Goal: Transaction & Acquisition: Purchase product/service

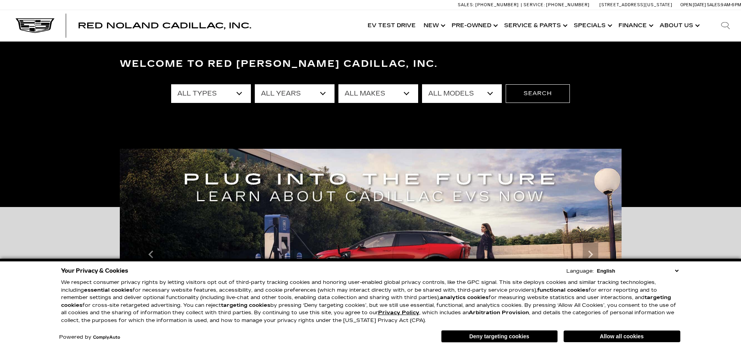
scroll to position [39, 0]
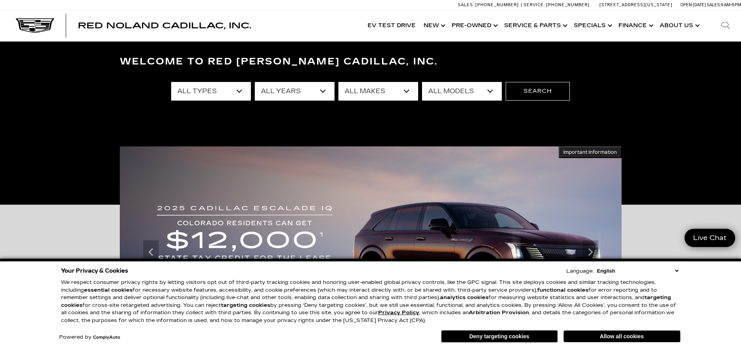
click at [242, 89] on select "All Types New Used Certified Used Demo" at bounding box center [211, 91] width 80 height 19
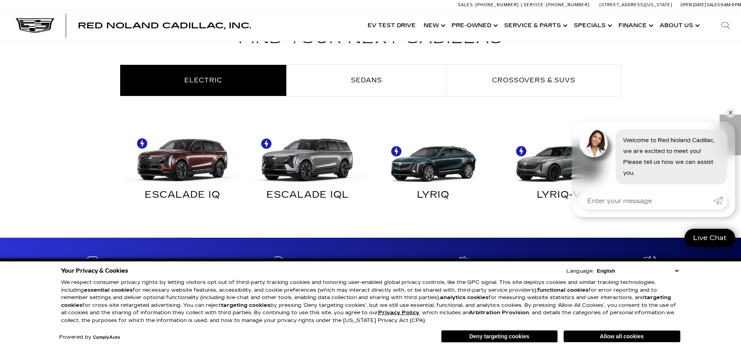
scroll to position [467, 0]
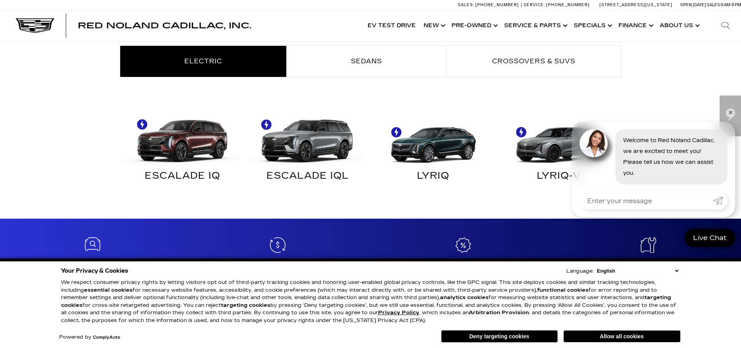
click at [729, 112] on link "✕" at bounding box center [730, 113] width 9 height 9
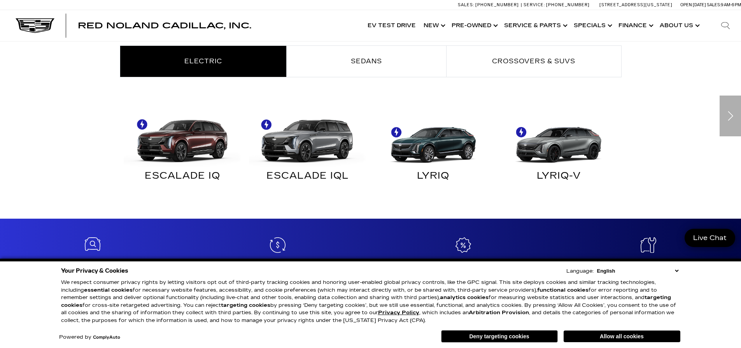
click at [731, 114] on div "Next" at bounding box center [730, 116] width 21 height 41
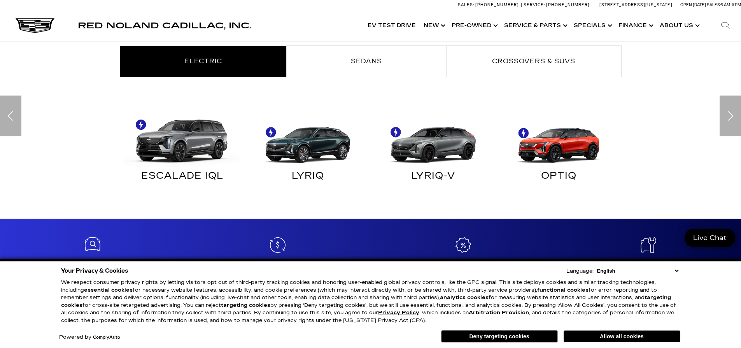
click at [730, 114] on div "Next" at bounding box center [730, 116] width 21 height 41
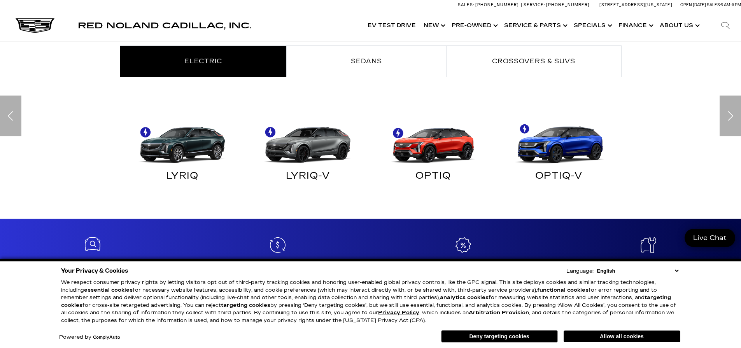
click at [730, 114] on div "Next" at bounding box center [730, 116] width 21 height 41
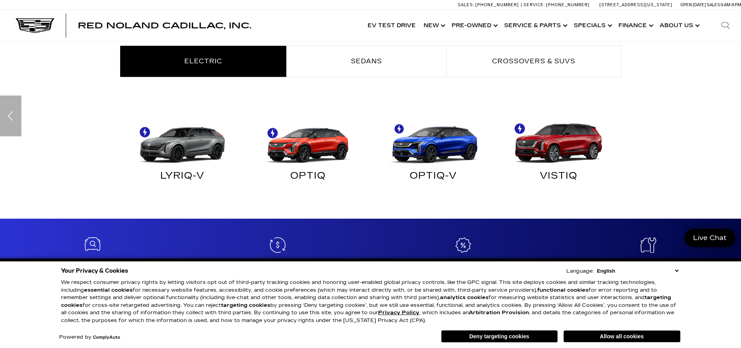
click at [730, 114] on div "Find Your Next Cadillac Electric Sedans Crossovers & SUVs ESCALADE IQ" at bounding box center [370, 105] width 741 height 189
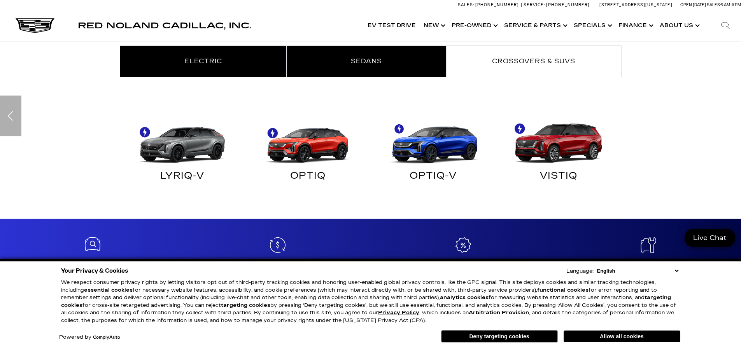
click at [352, 63] on span "Sedans" at bounding box center [366, 61] width 31 height 7
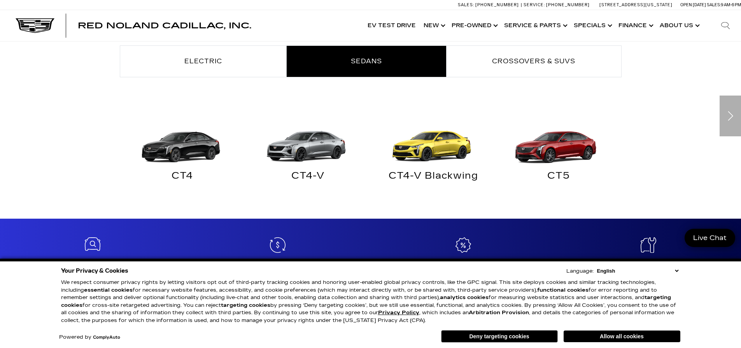
click at [728, 115] on div "Next" at bounding box center [730, 116] width 21 height 41
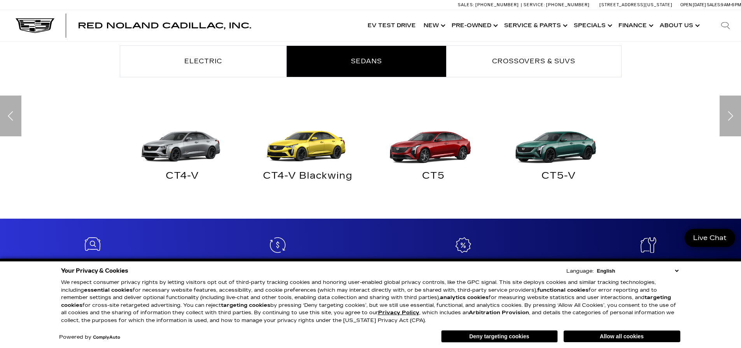
click at [728, 115] on div "Next" at bounding box center [730, 116] width 21 height 41
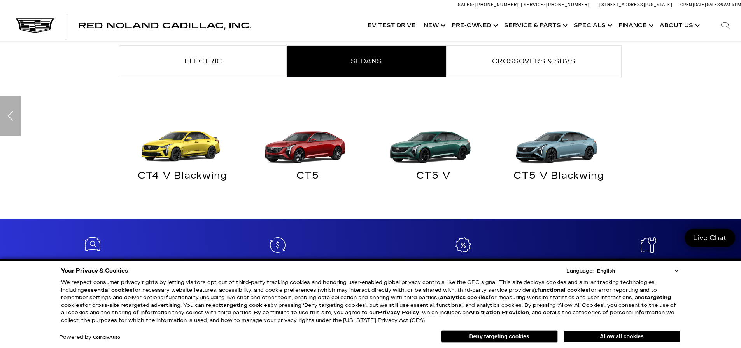
click at [728, 115] on div "Find Your Next Cadillac Electric Sedans Crossovers & SUVs ESCALADE IQ" at bounding box center [370, 105] width 741 height 189
click at [409, 147] on img "Sedans" at bounding box center [432, 137] width 118 height 59
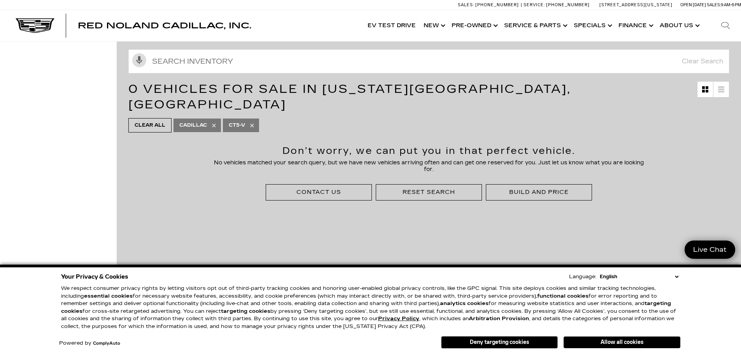
scroll to position [78, 0]
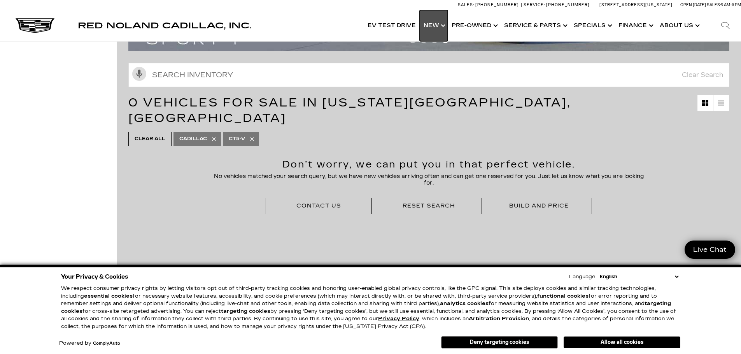
click at [441, 25] on link "Show New" at bounding box center [434, 25] width 28 height 31
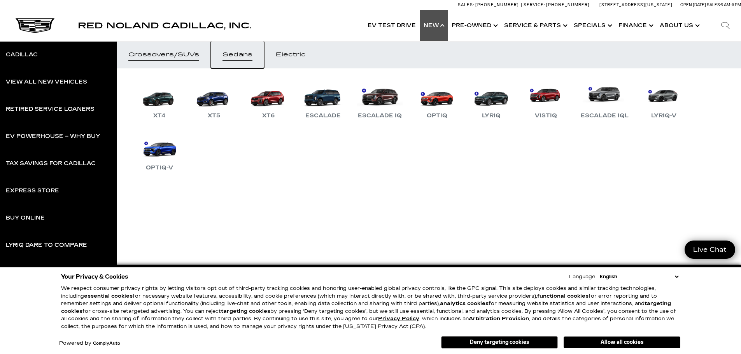
click at [247, 54] on div "Sedans" at bounding box center [237, 54] width 30 height 5
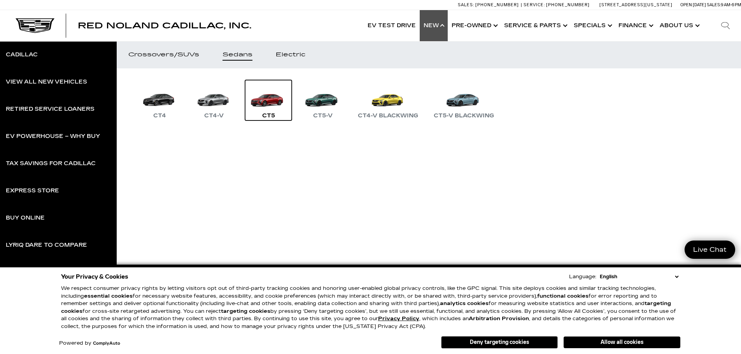
click at [267, 110] on link "CT5" at bounding box center [268, 100] width 47 height 40
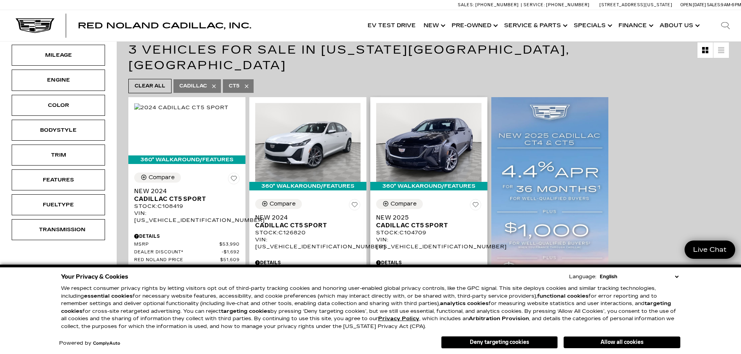
scroll to position [117, 0]
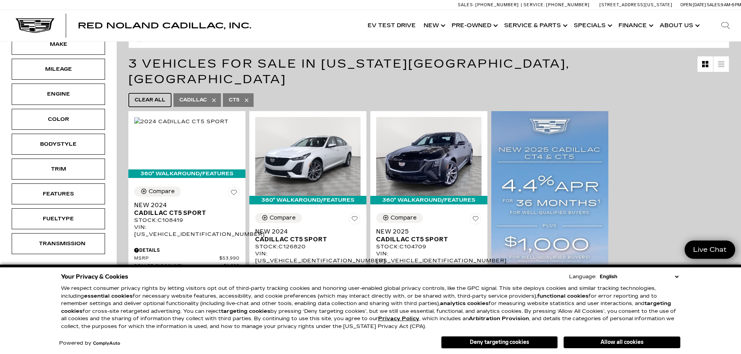
click at [138, 95] on span "Clear All" at bounding box center [150, 100] width 31 height 10
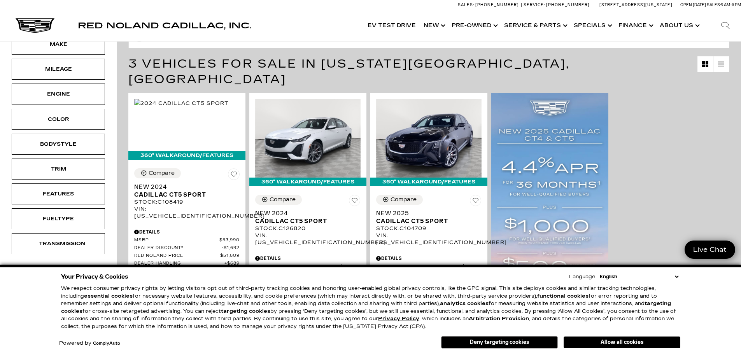
type input "$46,674"
type input "$179,434"
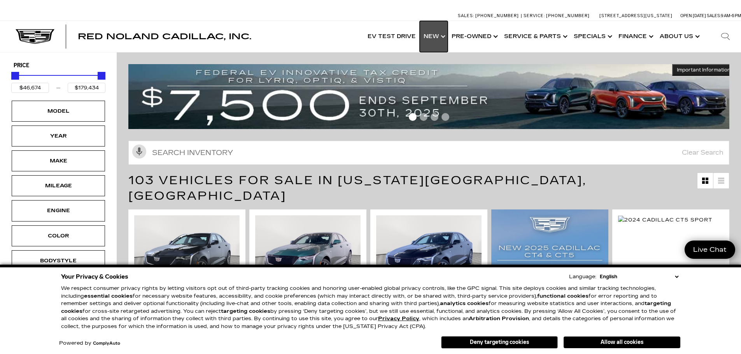
click at [435, 37] on link "Show New" at bounding box center [434, 36] width 28 height 31
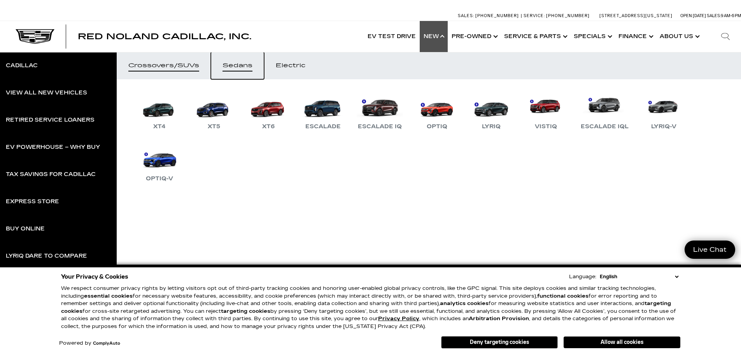
click at [243, 67] on div "Sedans" at bounding box center [237, 65] width 30 height 5
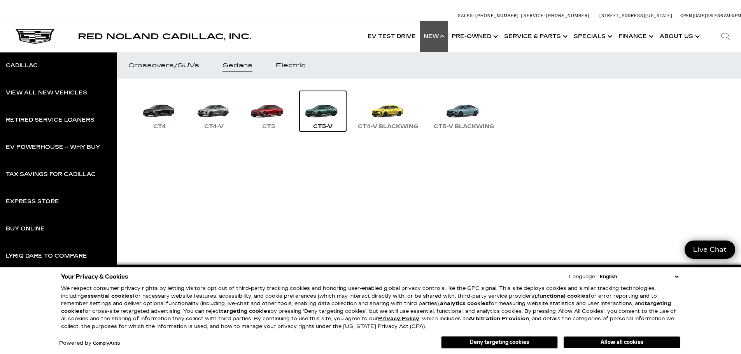
click at [320, 123] on div "CT5-V" at bounding box center [322, 126] width 27 height 9
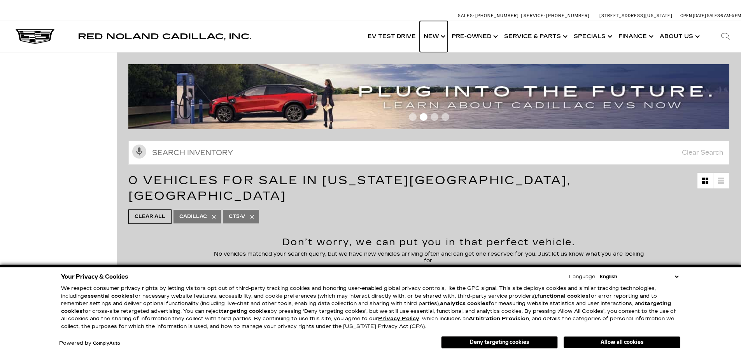
drag, startPoint x: 438, startPoint y: 34, endPoint x: 154, endPoint y: 130, distance: 299.9
click at [438, 34] on link "Show New" at bounding box center [434, 36] width 28 height 31
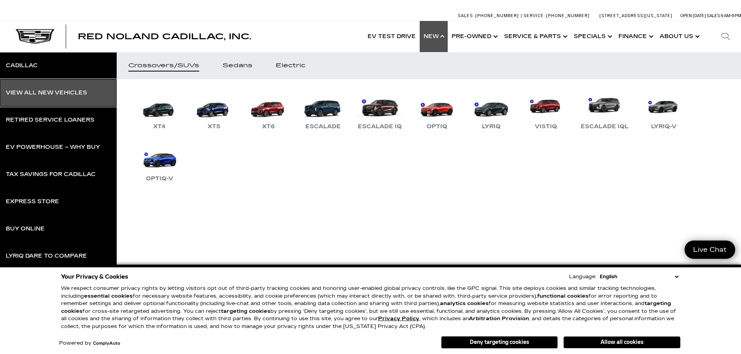
click at [24, 94] on div "View All New Vehicles" at bounding box center [46, 92] width 81 height 5
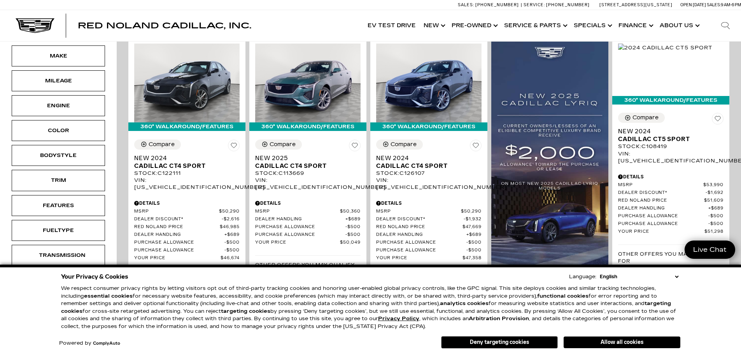
scroll to position [194, 0]
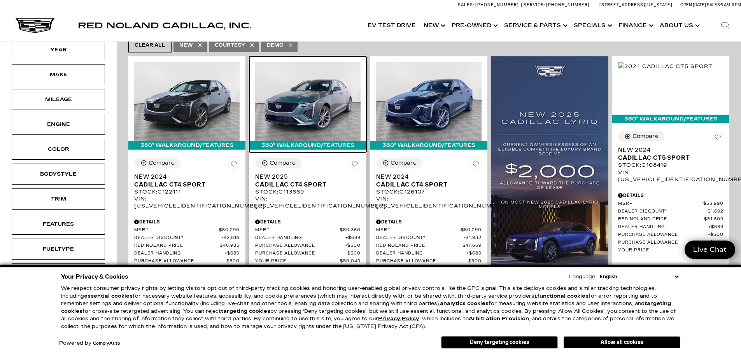
click at [309, 100] on img at bounding box center [307, 101] width 105 height 79
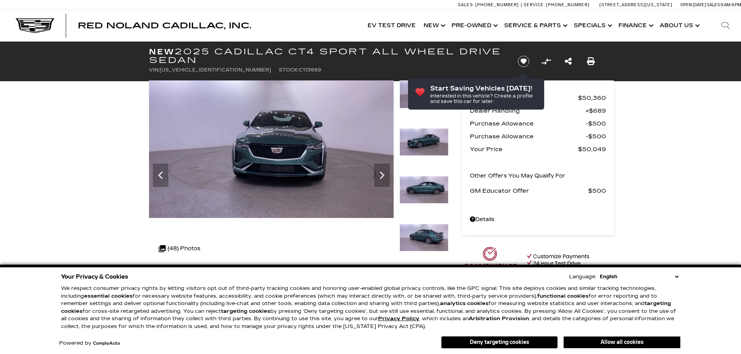
click at [382, 175] on icon "Next" at bounding box center [382, 176] width 16 height 16
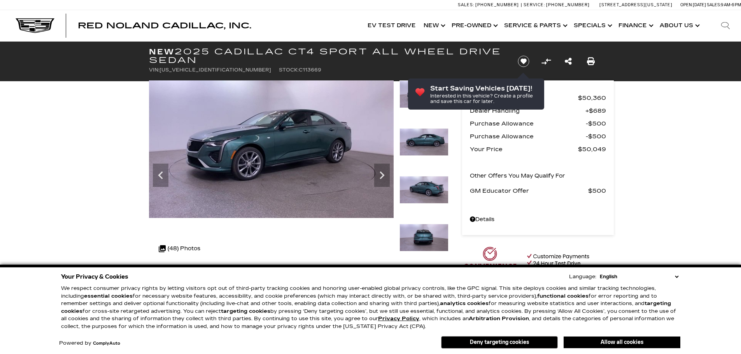
click at [382, 175] on icon "Next" at bounding box center [382, 176] width 16 height 16
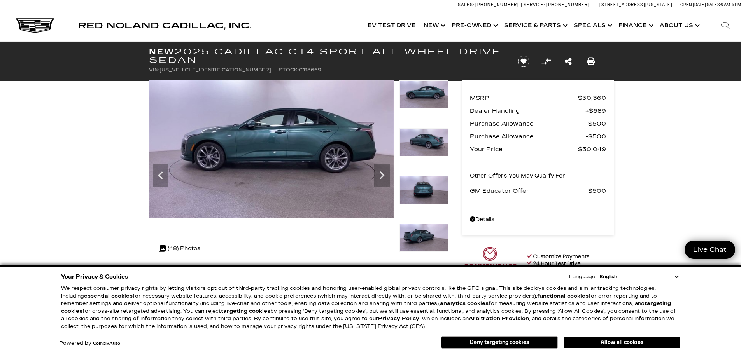
click at [382, 175] on icon "Next" at bounding box center [382, 176] width 16 height 16
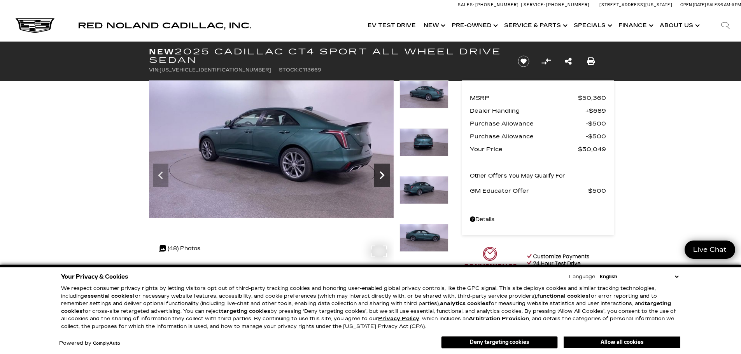
click at [383, 169] on icon "Next" at bounding box center [382, 176] width 16 height 16
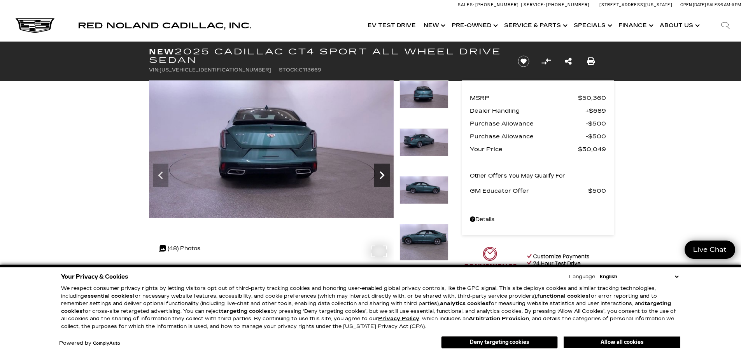
click at [383, 169] on icon "Next" at bounding box center [382, 176] width 16 height 16
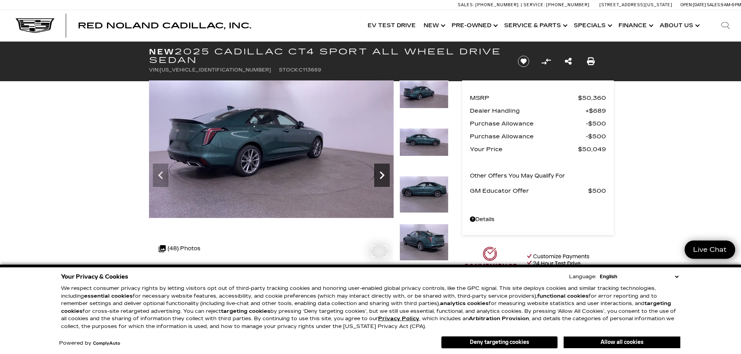
click at [383, 169] on icon "Next" at bounding box center [382, 176] width 16 height 16
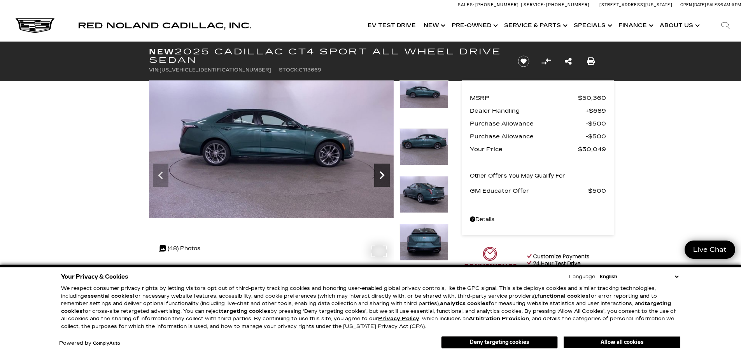
click at [383, 169] on icon "Next" at bounding box center [382, 176] width 16 height 16
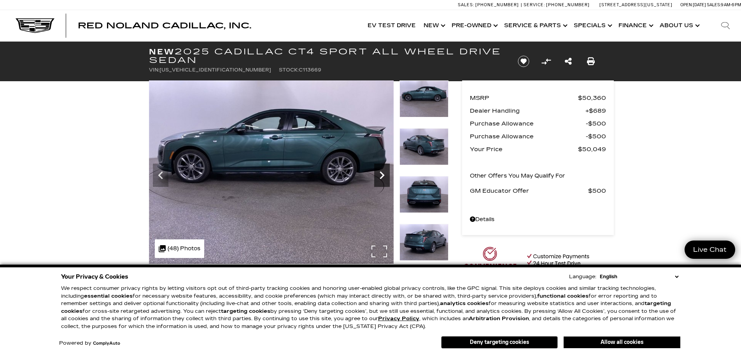
click at [383, 169] on icon "Next" at bounding box center [382, 176] width 16 height 16
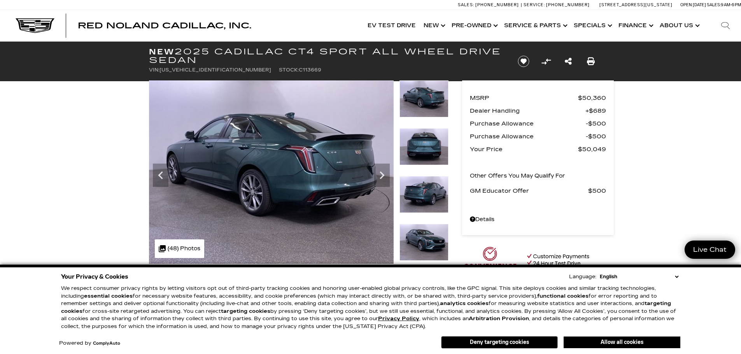
click at [480, 345] on button "Deny targeting cookies" at bounding box center [499, 342] width 117 height 12
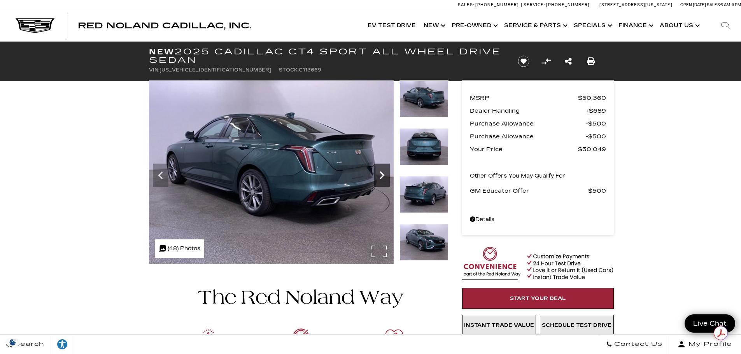
click at [380, 176] on icon "Next" at bounding box center [382, 176] width 16 height 16
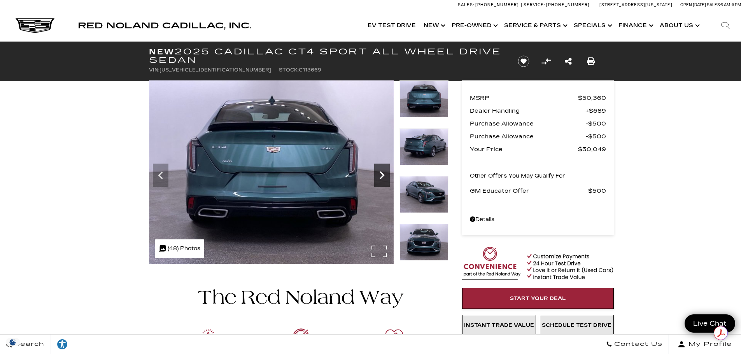
click at [380, 176] on icon "Next" at bounding box center [382, 176] width 16 height 16
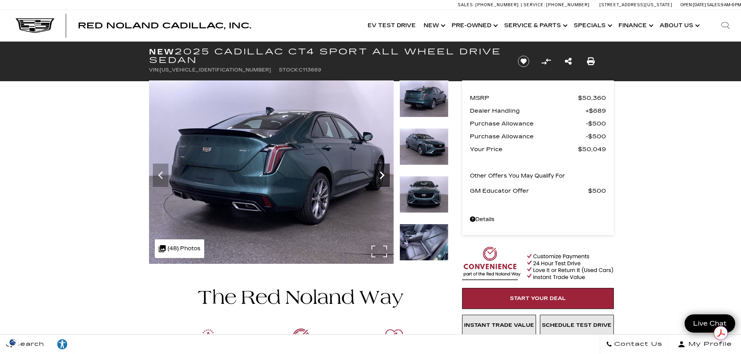
click at [380, 176] on icon "Next" at bounding box center [382, 176] width 16 height 16
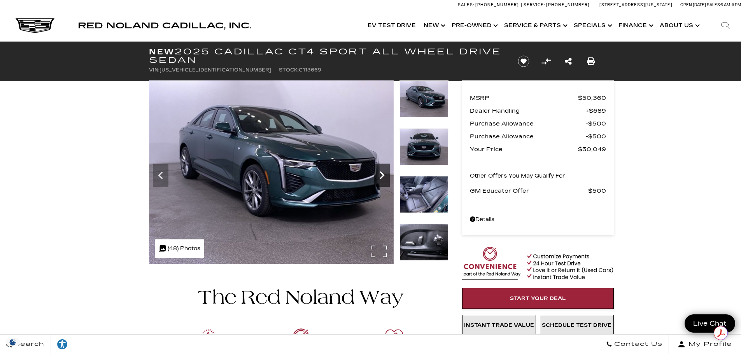
click at [380, 176] on icon "Next" at bounding box center [382, 176] width 16 height 16
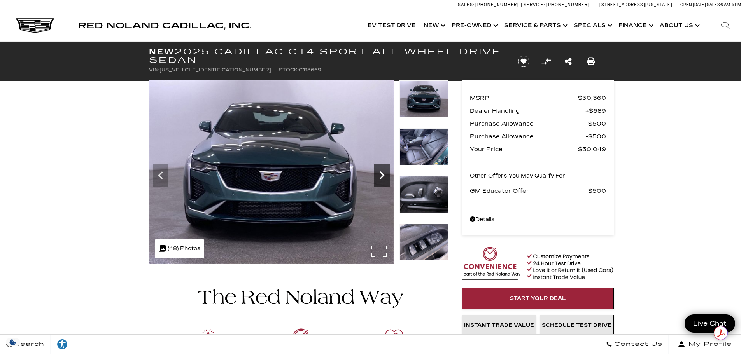
click at [380, 176] on icon "Next" at bounding box center [382, 176] width 16 height 16
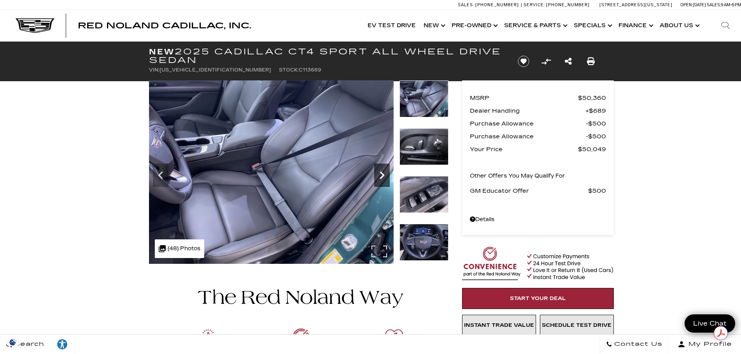
click at [380, 176] on icon "Next" at bounding box center [382, 176] width 16 height 16
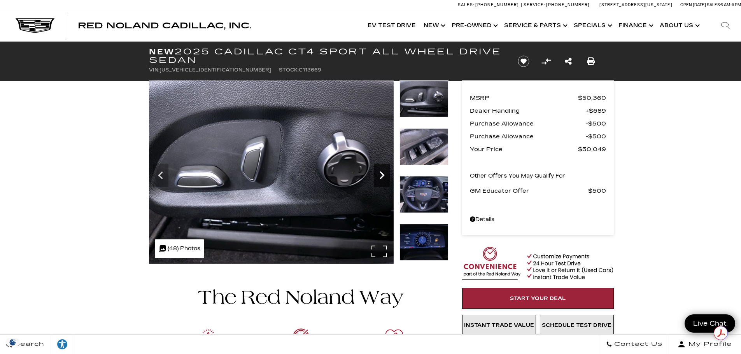
click at [380, 176] on icon "Next" at bounding box center [382, 176] width 16 height 16
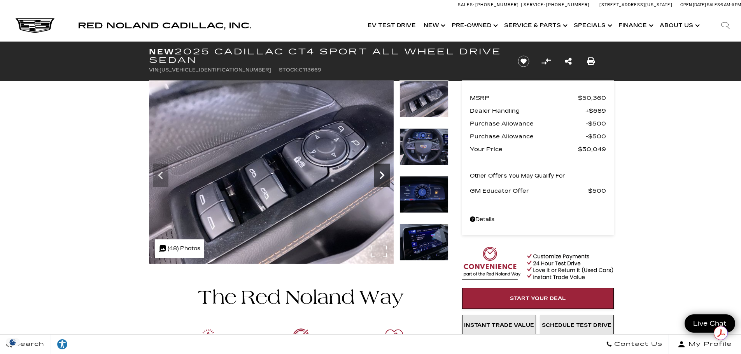
click at [380, 176] on icon "Next" at bounding box center [382, 176] width 16 height 16
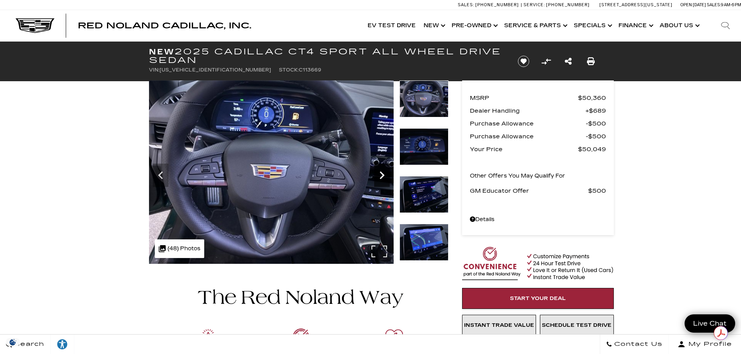
click at [380, 176] on icon "Next" at bounding box center [382, 176] width 16 height 16
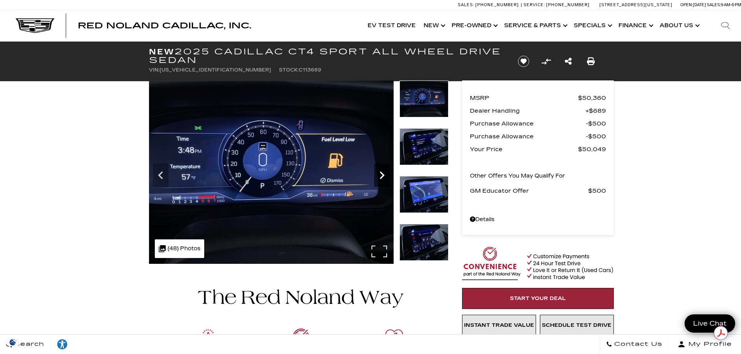
click at [380, 176] on icon "Next" at bounding box center [382, 176] width 16 height 16
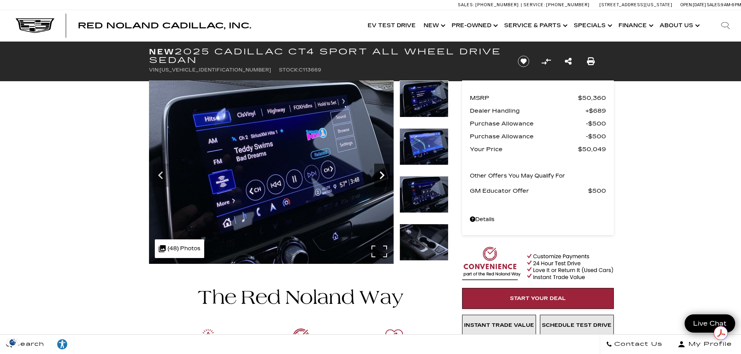
click at [380, 176] on icon "Next" at bounding box center [382, 176] width 16 height 16
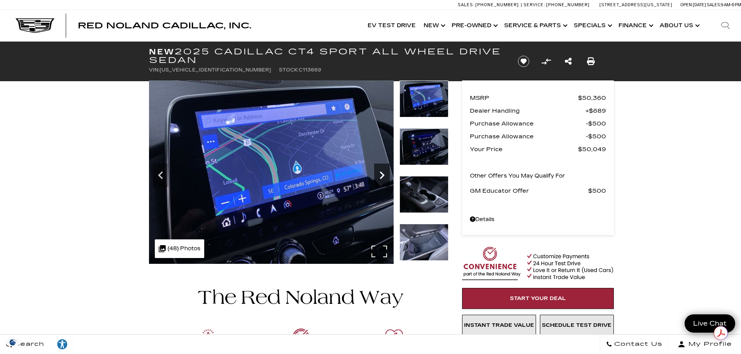
click at [380, 176] on icon "Next" at bounding box center [382, 176] width 16 height 16
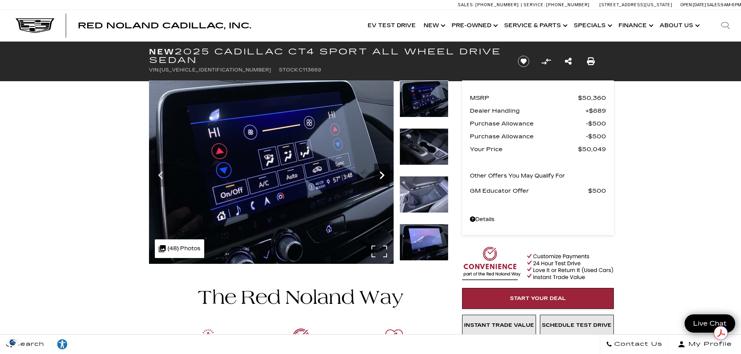
click at [380, 176] on icon "Next" at bounding box center [382, 176] width 16 height 16
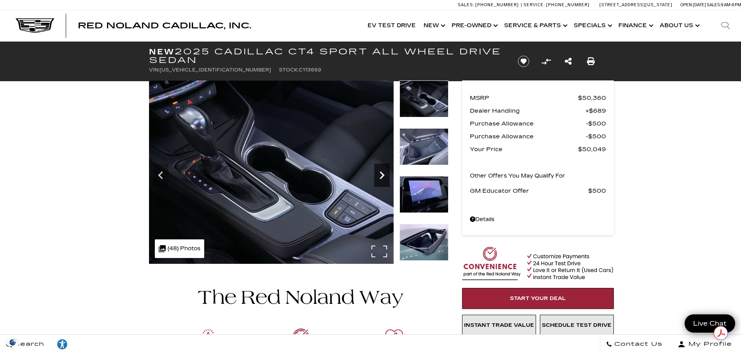
click at [380, 176] on icon "Next" at bounding box center [382, 176] width 16 height 16
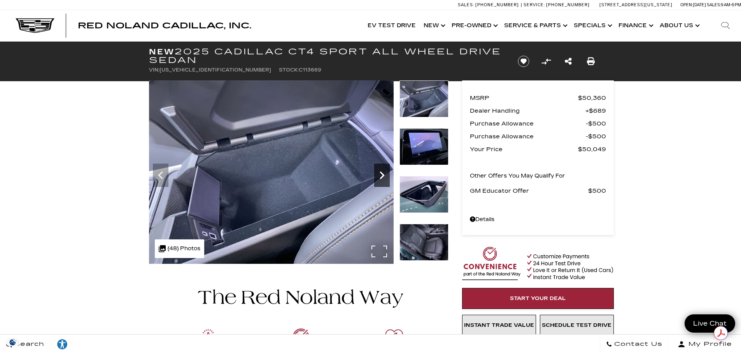
click at [380, 176] on icon "Next" at bounding box center [382, 176] width 16 height 16
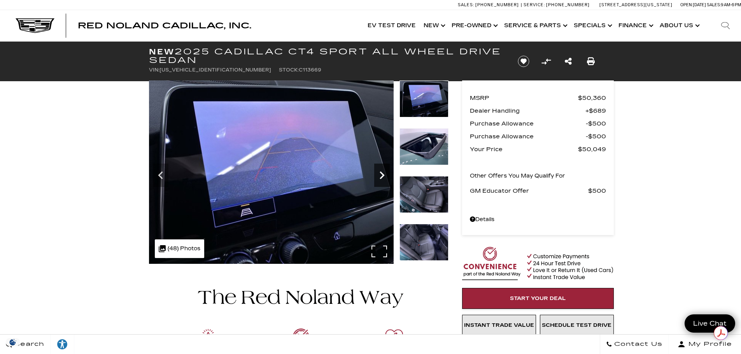
click at [380, 176] on icon "Next" at bounding box center [382, 176] width 16 height 16
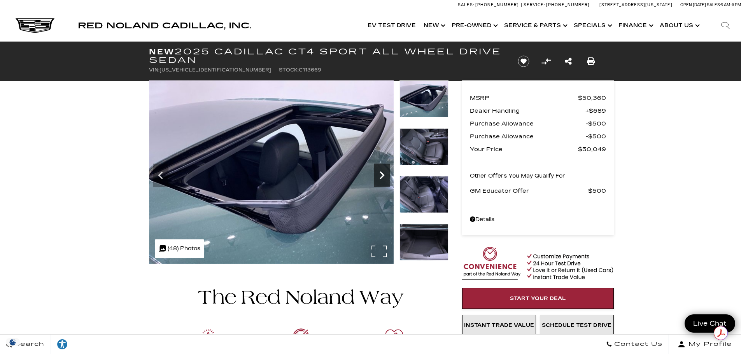
click at [380, 176] on icon "Next" at bounding box center [382, 176] width 16 height 16
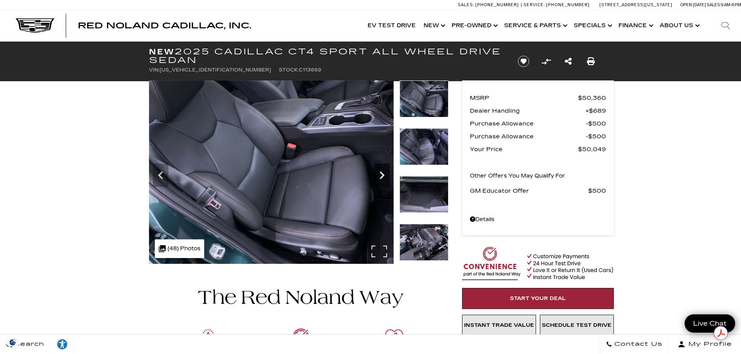
click at [380, 176] on icon "Next" at bounding box center [382, 176] width 16 height 16
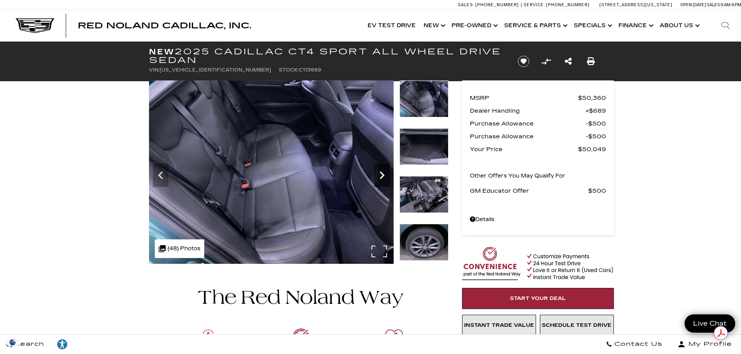
click at [380, 176] on icon "Next" at bounding box center [382, 176] width 16 height 16
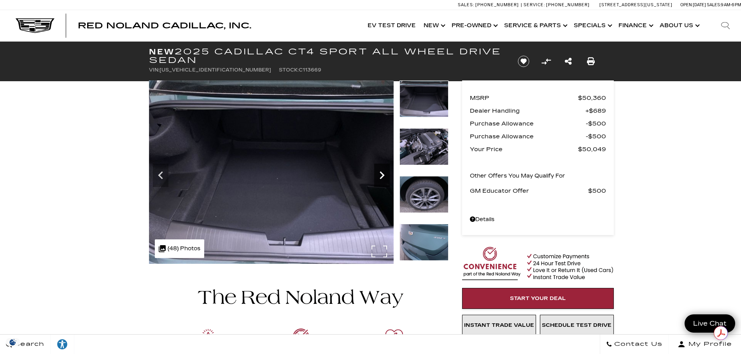
click at [380, 176] on icon "Next" at bounding box center [382, 176] width 16 height 16
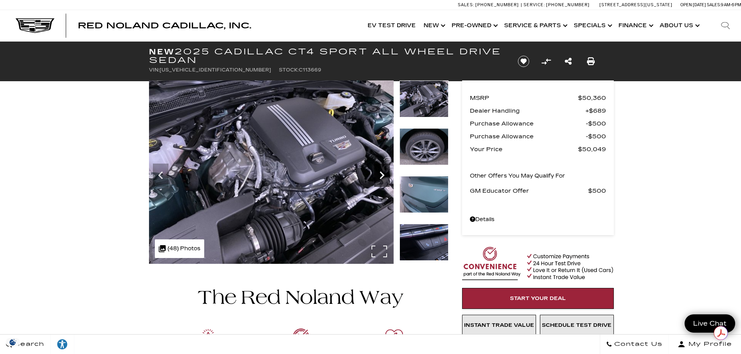
click at [380, 176] on icon "Next" at bounding box center [382, 176] width 16 height 16
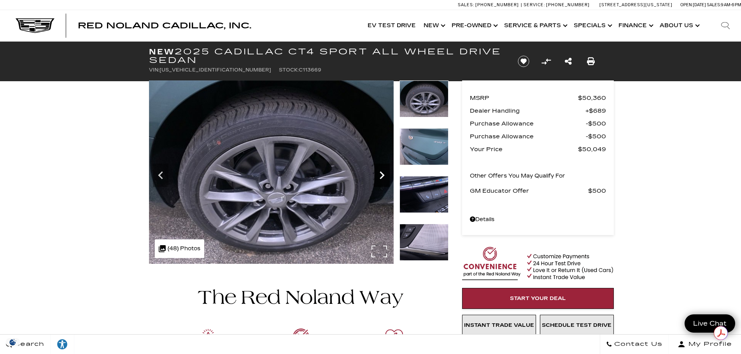
click at [382, 177] on icon "Next" at bounding box center [382, 176] width 5 height 8
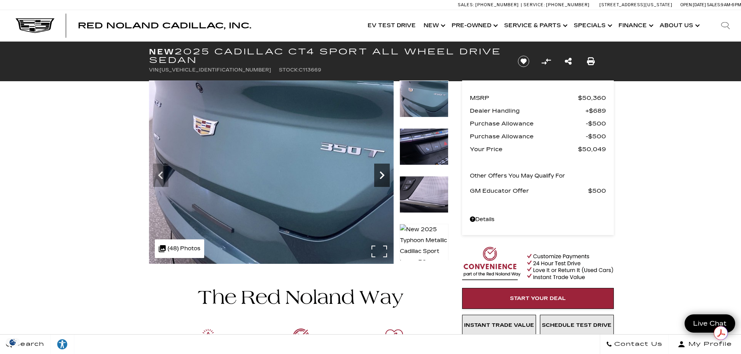
click at [382, 177] on icon "Next" at bounding box center [382, 176] width 5 height 8
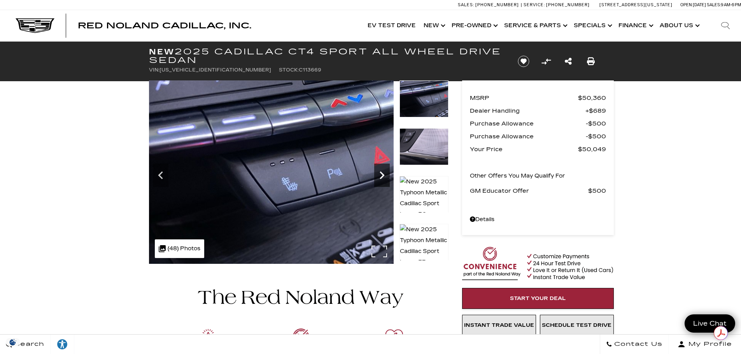
click at [382, 177] on icon "Next" at bounding box center [382, 176] width 5 height 8
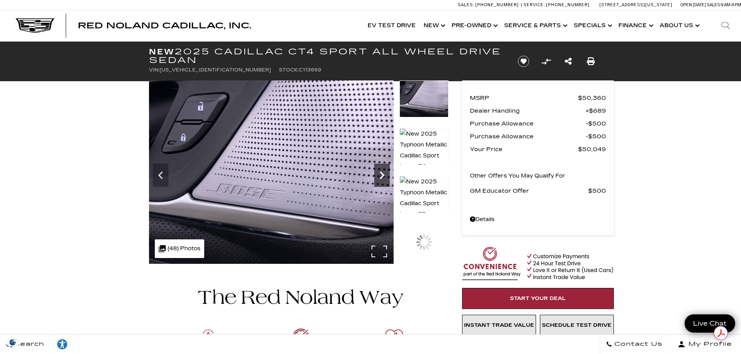
click at [382, 177] on icon "Next" at bounding box center [382, 176] width 5 height 8
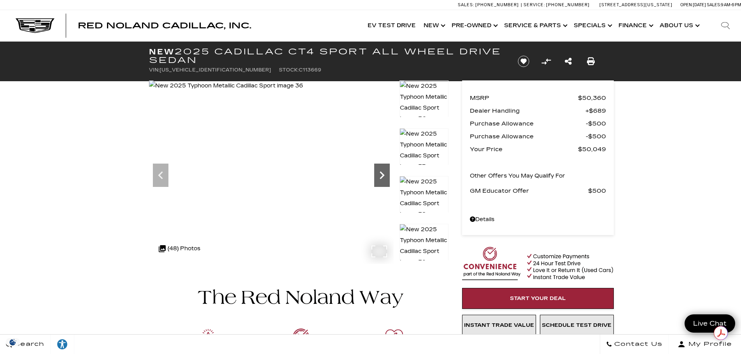
click at [382, 177] on icon "Next" at bounding box center [382, 176] width 5 height 8
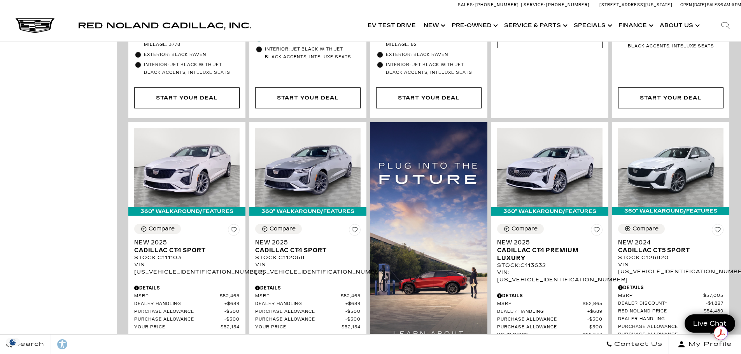
scroll to position [506, 0]
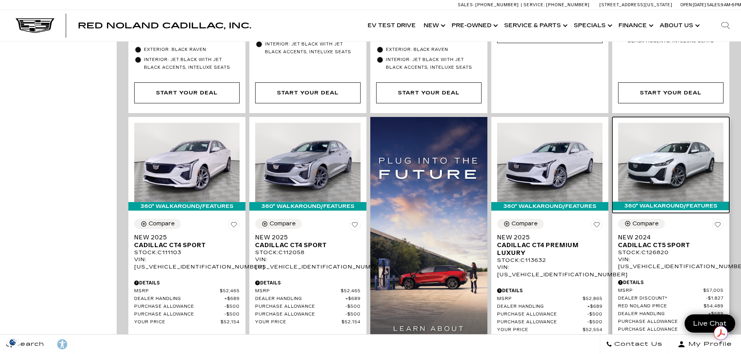
click at [663, 155] on img at bounding box center [670, 162] width 105 height 79
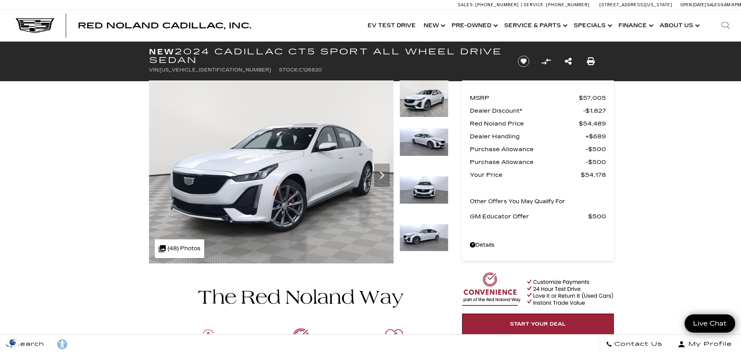
click at [419, 238] on img at bounding box center [423, 238] width 49 height 28
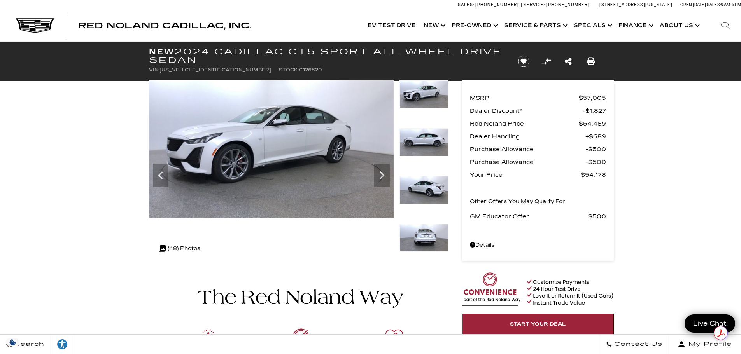
click at [431, 138] on img at bounding box center [423, 142] width 49 height 28
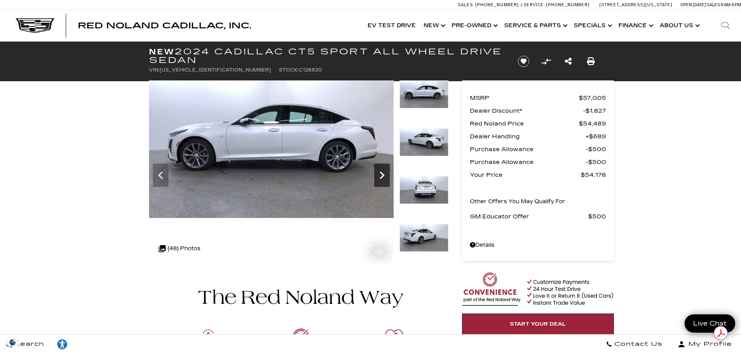
click at [378, 175] on icon "Next" at bounding box center [382, 176] width 16 height 16
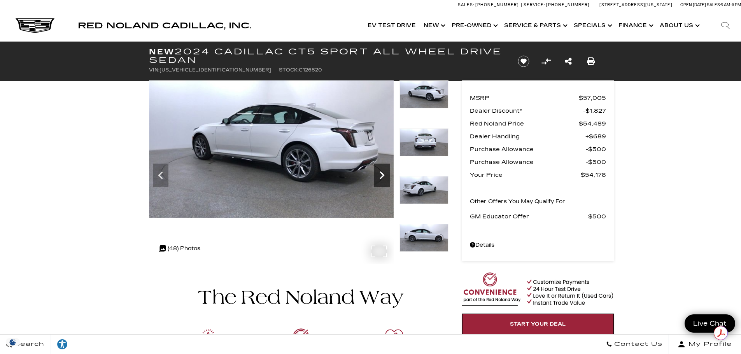
click at [378, 175] on icon "Next" at bounding box center [382, 176] width 16 height 16
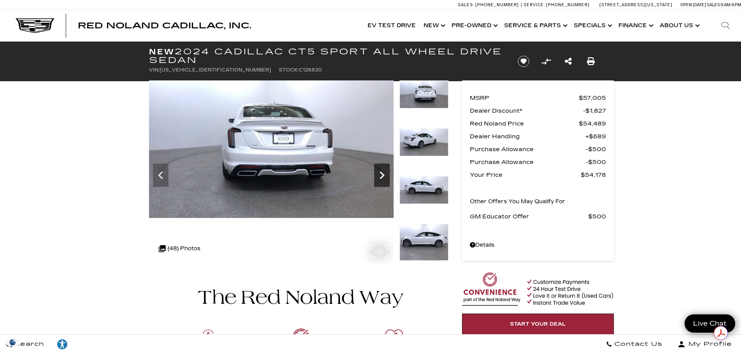
click at [378, 175] on icon "Next" at bounding box center [382, 176] width 16 height 16
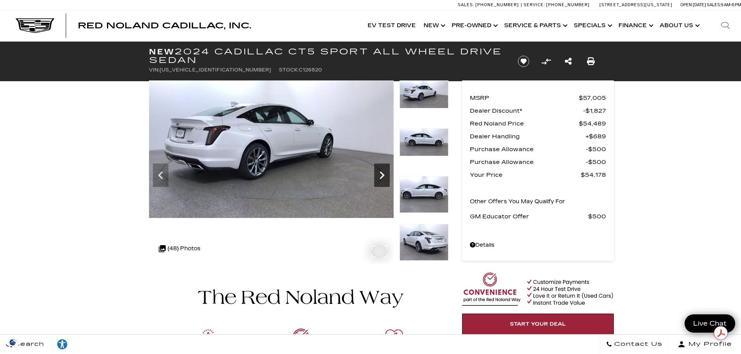
click at [378, 175] on icon "Next" at bounding box center [382, 176] width 16 height 16
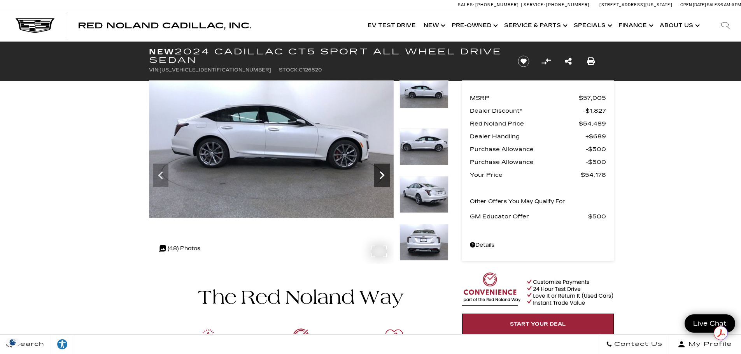
click at [378, 175] on icon "Next" at bounding box center [382, 176] width 16 height 16
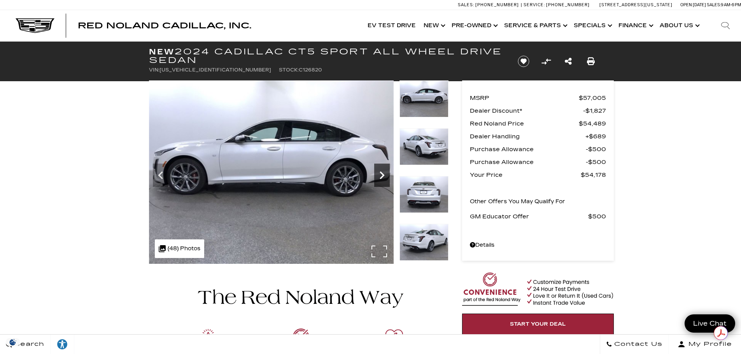
click at [378, 175] on icon "Next" at bounding box center [382, 176] width 16 height 16
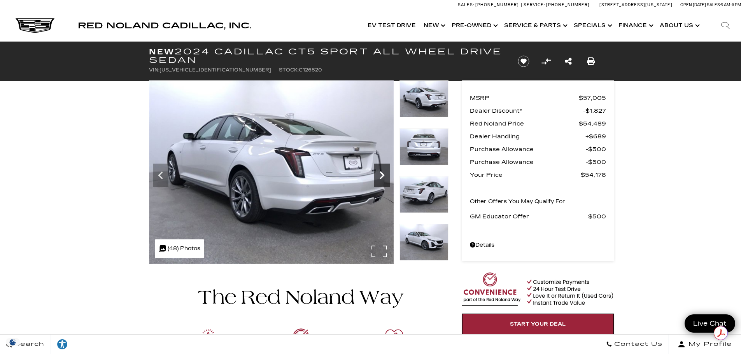
click at [378, 175] on icon "Next" at bounding box center [382, 176] width 16 height 16
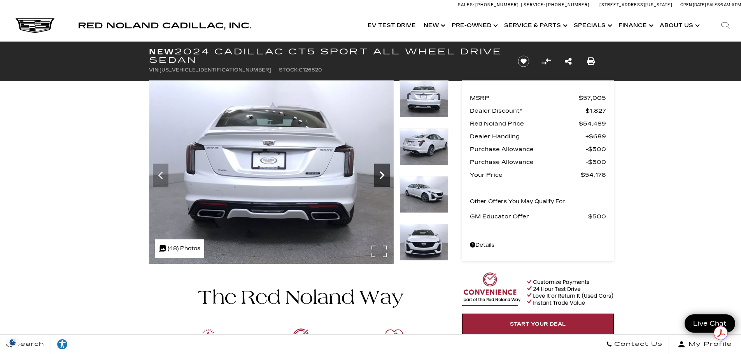
click at [378, 175] on icon "Next" at bounding box center [382, 176] width 16 height 16
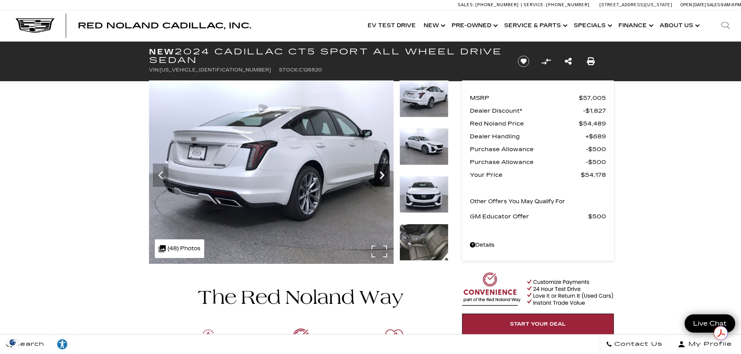
click at [378, 175] on icon "Next" at bounding box center [382, 176] width 16 height 16
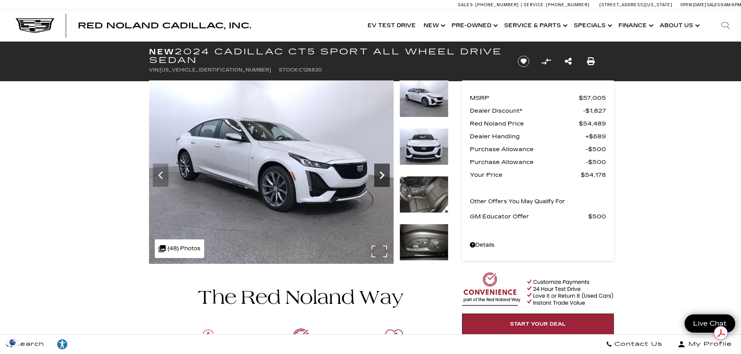
click at [378, 175] on icon "Next" at bounding box center [382, 176] width 16 height 16
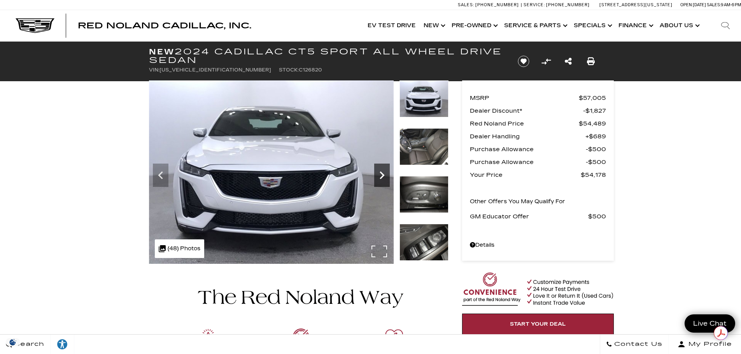
click at [378, 175] on icon "Next" at bounding box center [382, 176] width 16 height 16
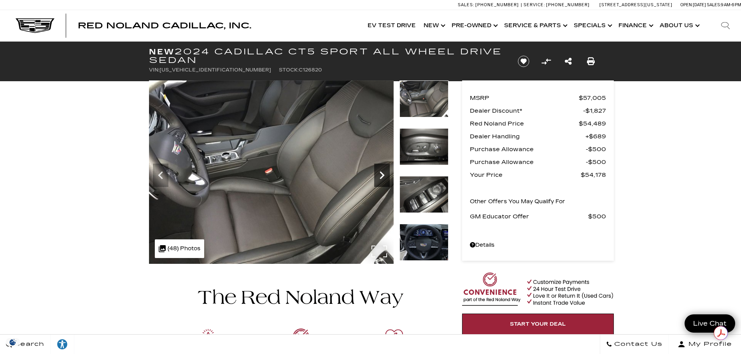
click at [378, 175] on icon "Next" at bounding box center [382, 176] width 16 height 16
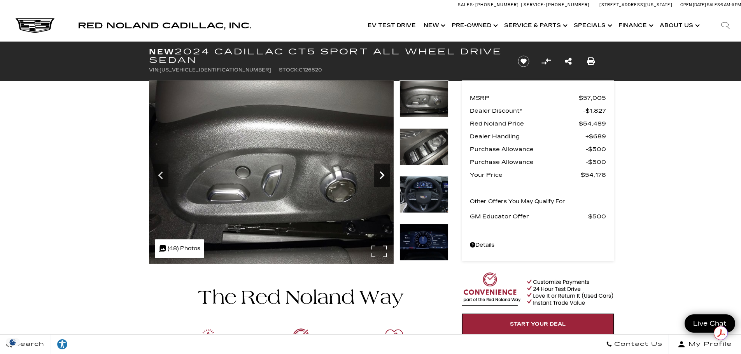
click at [378, 175] on icon "Next" at bounding box center [382, 176] width 16 height 16
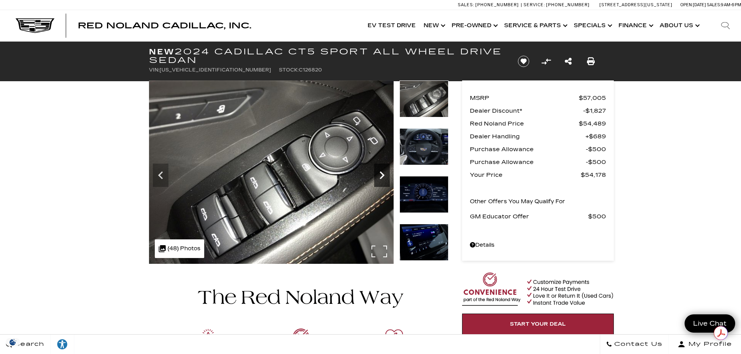
click at [378, 175] on icon "Next" at bounding box center [382, 176] width 16 height 16
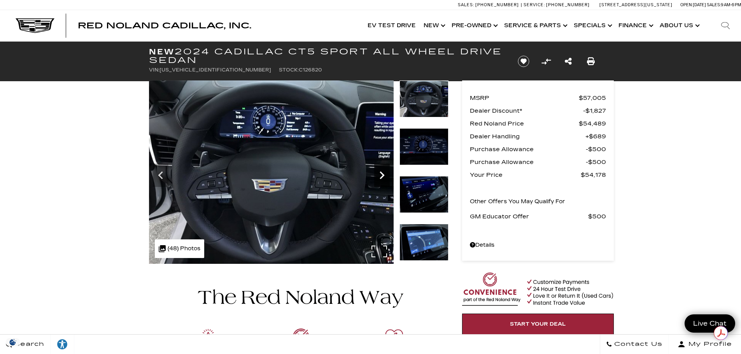
click at [378, 175] on icon "Next" at bounding box center [382, 176] width 16 height 16
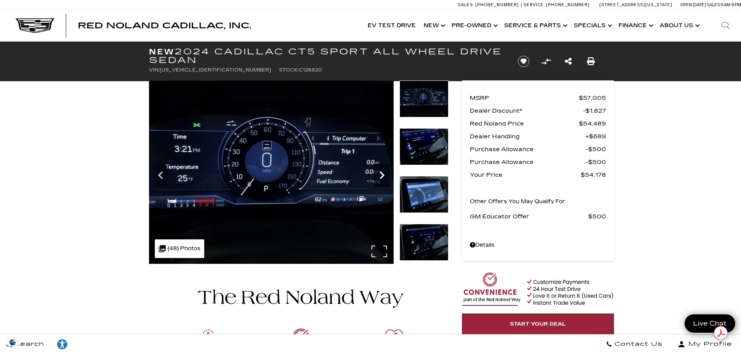
click at [378, 175] on icon "Next" at bounding box center [382, 176] width 16 height 16
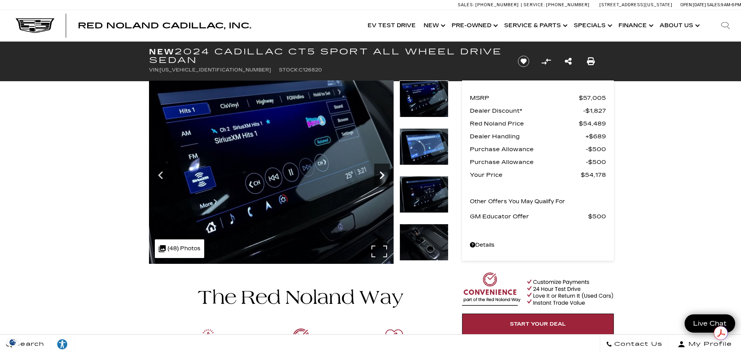
click at [378, 175] on icon "Next" at bounding box center [382, 176] width 16 height 16
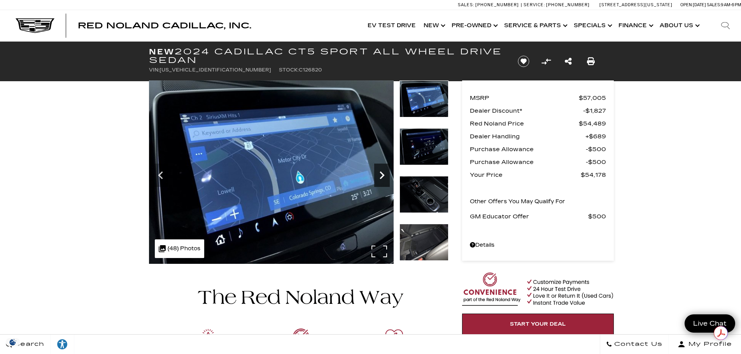
click at [378, 175] on icon "Next" at bounding box center [382, 176] width 16 height 16
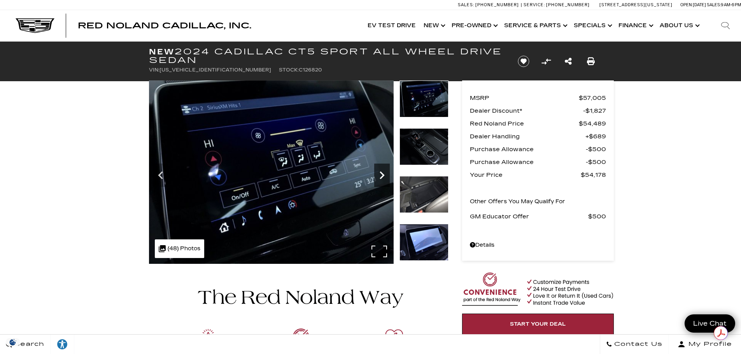
click at [378, 175] on icon "Next" at bounding box center [382, 176] width 16 height 16
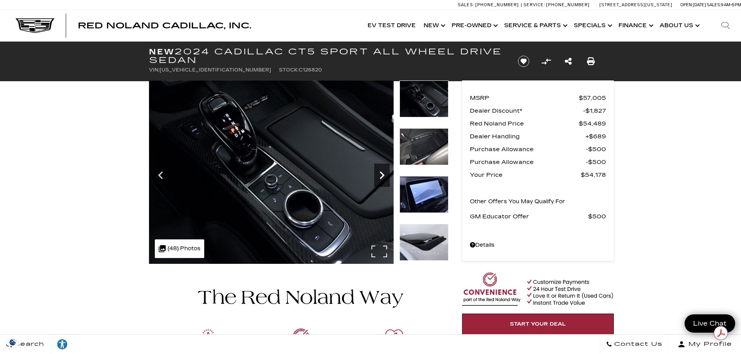
click at [378, 175] on icon "Next" at bounding box center [382, 176] width 16 height 16
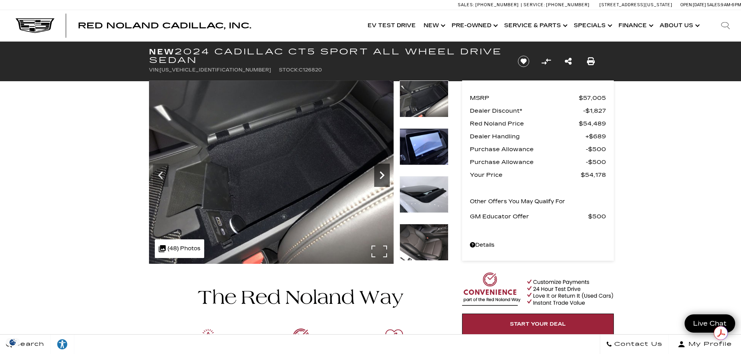
click at [378, 175] on icon "Next" at bounding box center [382, 176] width 16 height 16
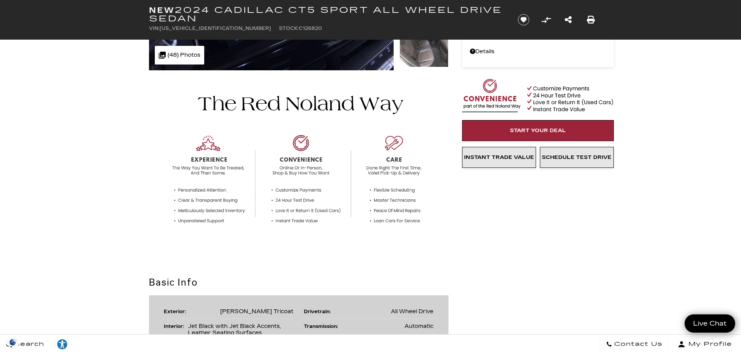
scroll to position [194, 0]
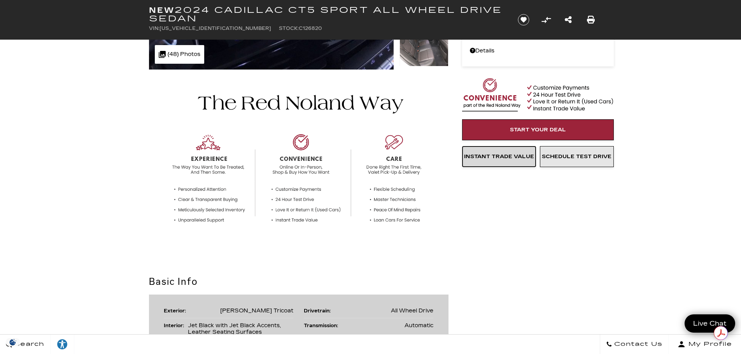
click at [513, 155] on span "Instant Trade Value" at bounding box center [499, 157] width 70 height 6
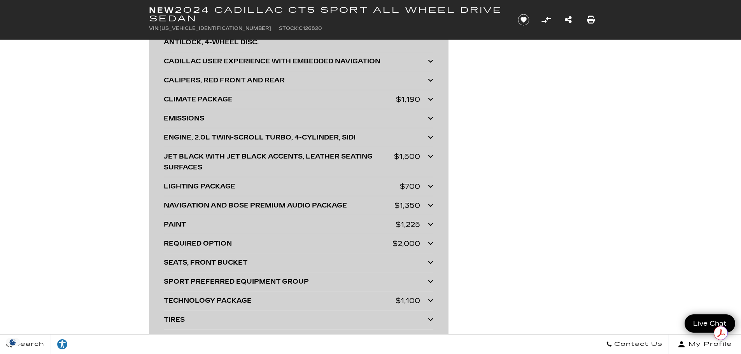
scroll to position [2022, 0]
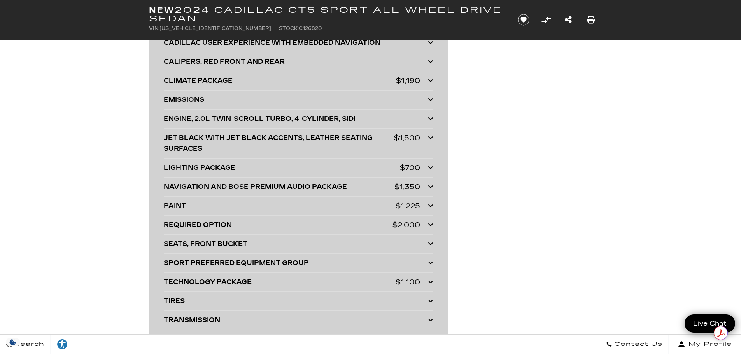
click at [428, 224] on icon at bounding box center [430, 225] width 5 height 6
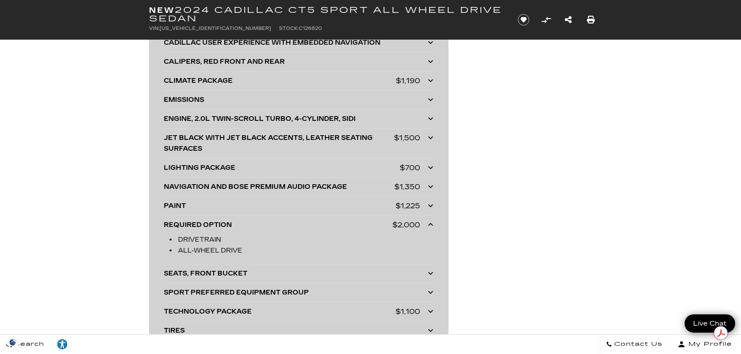
click at [430, 204] on icon at bounding box center [430, 206] width 5 height 6
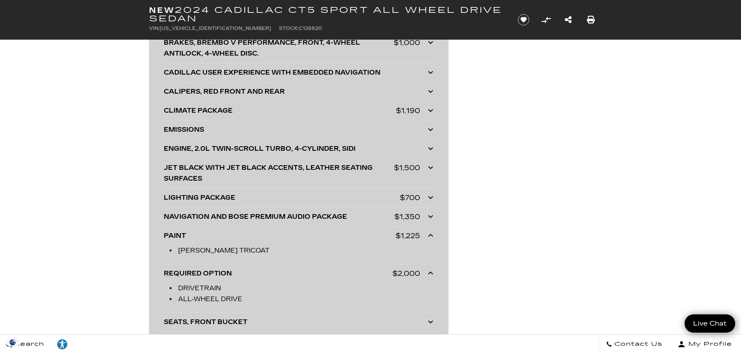
scroll to position [1984, 0]
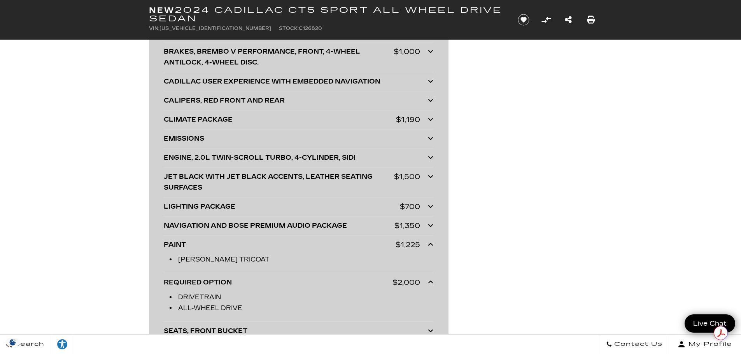
click at [427, 205] on div "LIGHTING PACKAGE $700" at bounding box center [299, 206] width 270 height 11
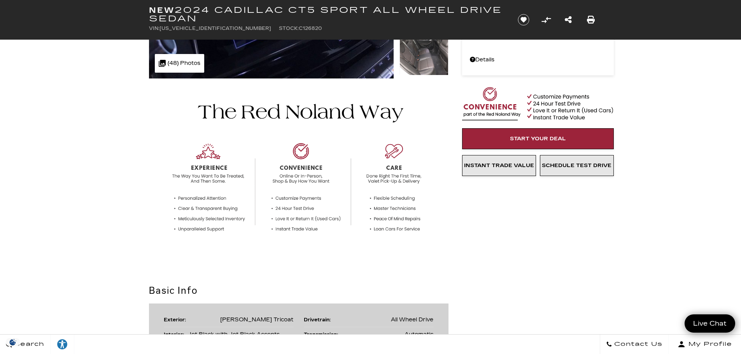
scroll to position [194, 0]
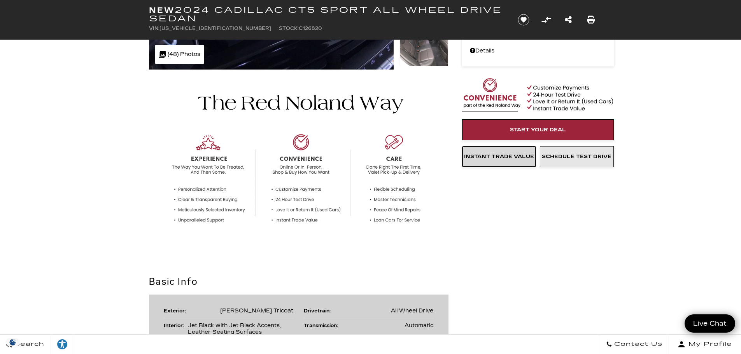
click at [493, 154] on span "Instant Trade Value" at bounding box center [499, 157] width 70 height 6
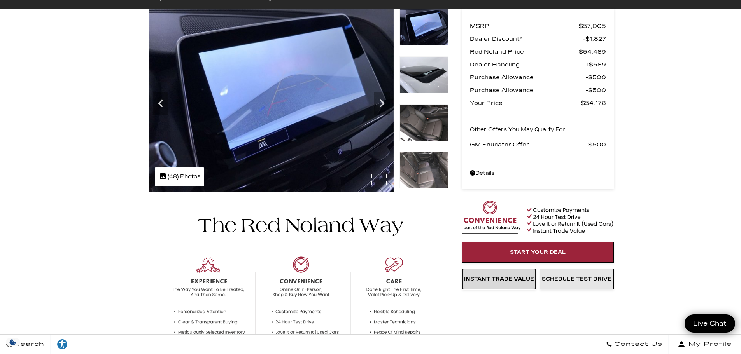
scroll to position [0, 0]
